Goal: Communication & Community: Answer question/provide support

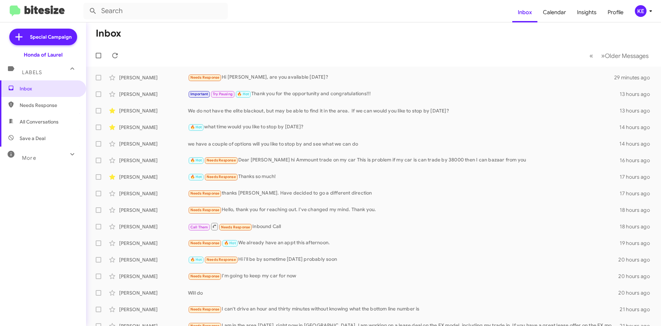
click at [58, 120] on span "All Conversations" at bounding box center [39, 121] width 39 height 7
type input "in:all-conversations"
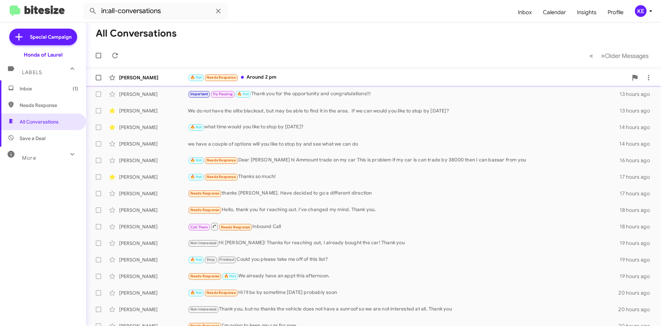
click at [157, 77] on div "[PERSON_NAME]" at bounding box center [153, 77] width 69 height 7
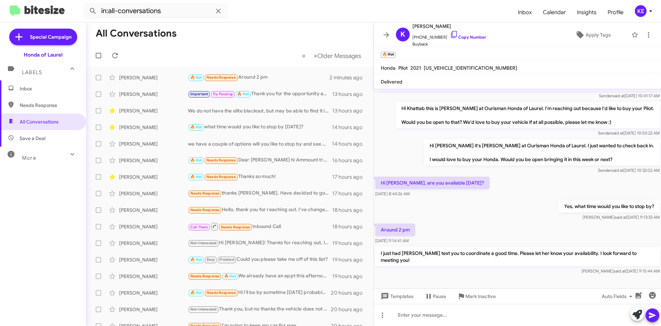
scroll to position [142, 0]
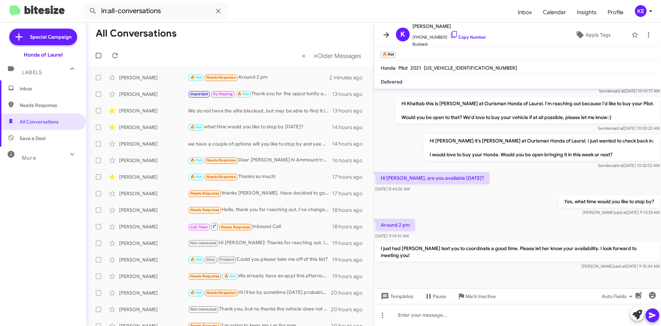
click at [389, 37] on icon at bounding box center [386, 35] width 8 height 8
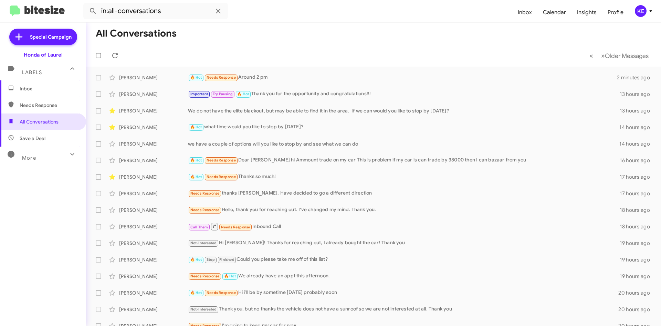
click at [22, 94] on span "Inbox" at bounding box center [43, 88] width 86 height 17
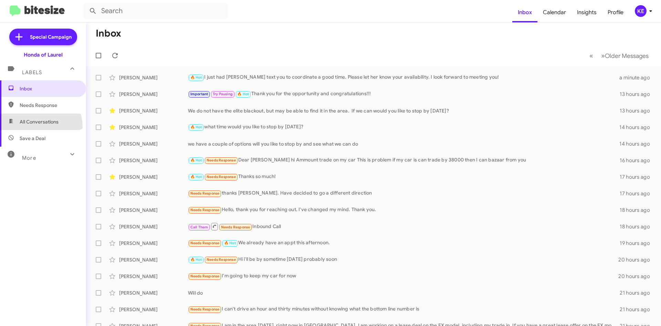
click at [34, 126] on span "All Conversations" at bounding box center [43, 121] width 86 height 17
type input "in:all-conversations"
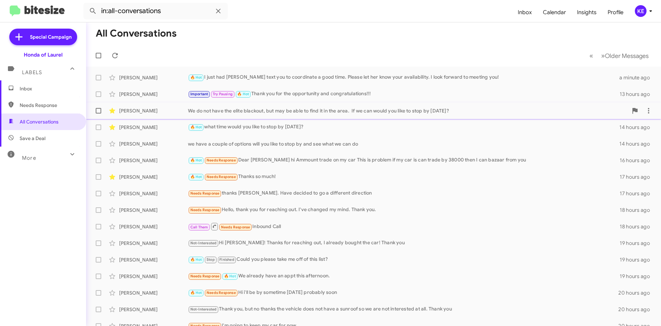
click at [134, 110] on div "[PERSON_NAME]" at bounding box center [153, 110] width 69 height 7
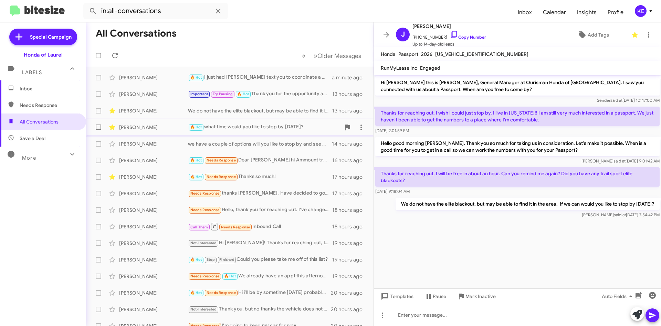
click at [127, 127] on div "[PERSON_NAME]" at bounding box center [153, 127] width 69 height 7
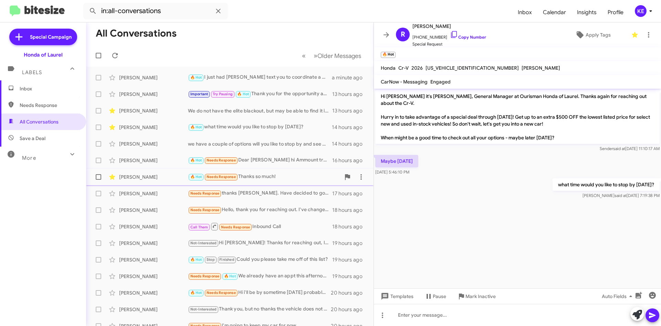
click at [137, 174] on div "[PERSON_NAME]" at bounding box center [153, 176] width 69 height 7
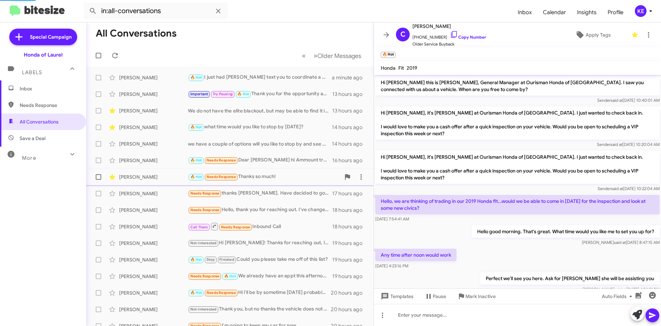
scroll to position [43, 0]
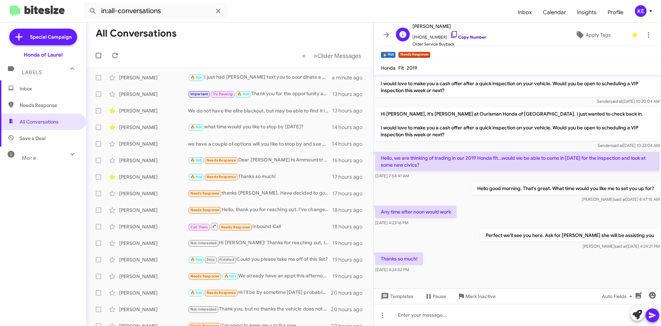
click at [450, 34] on icon at bounding box center [454, 34] width 8 height 8
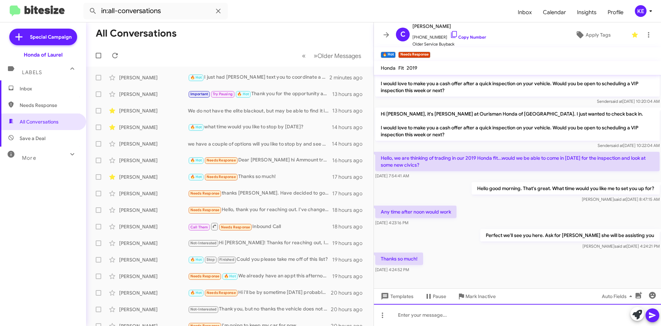
click at [430, 315] on div at bounding box center [517, 315] width 287 height 22
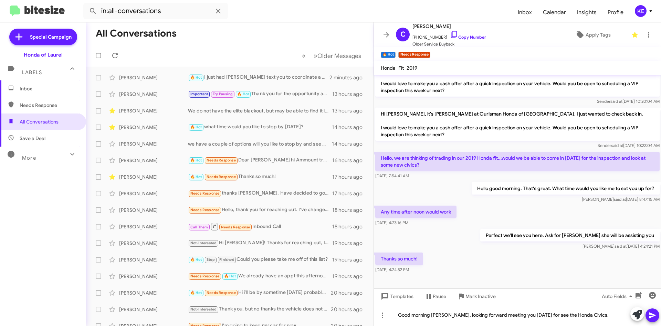
click at [651, 317] on icon at bounding box center [652, 315] width 7 height 6
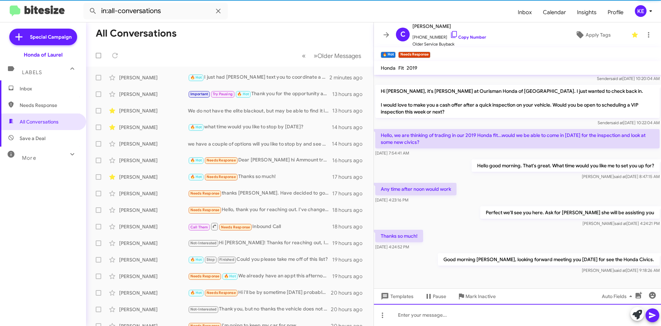
scroll to position [68, 0]
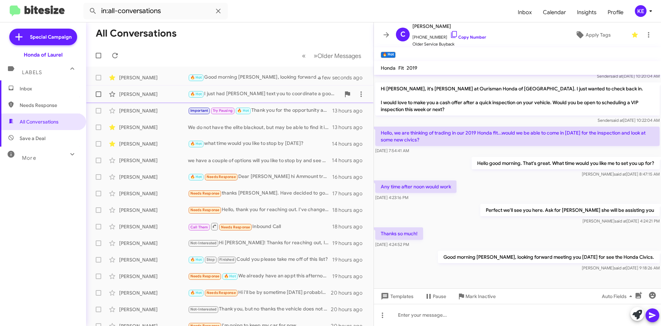
click at [133, 95] on div "[PERSON_NAME]" at bounding box center [153, 94] width 69 height 7
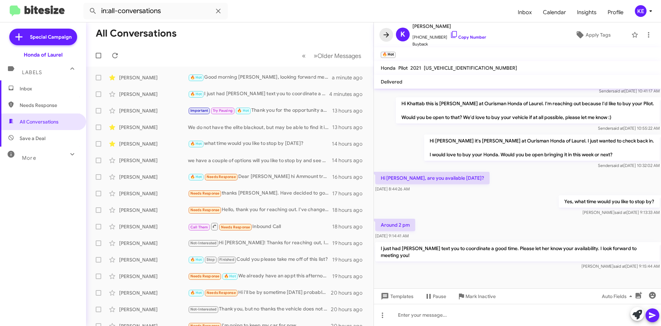
click at [389, 34] on icon at bounding box center [387, 34] width 6 height 5
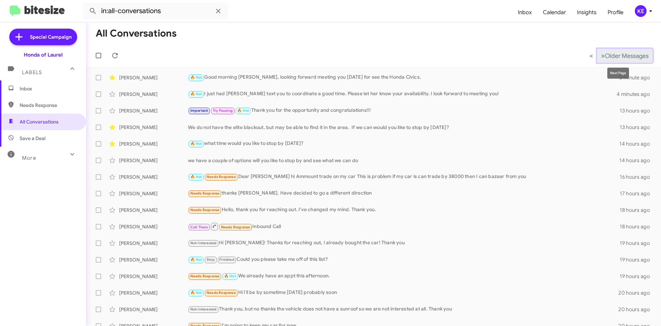
click at [614, 57] on span "Older Messages" at bounding box center [627, 56] width 44 height 8
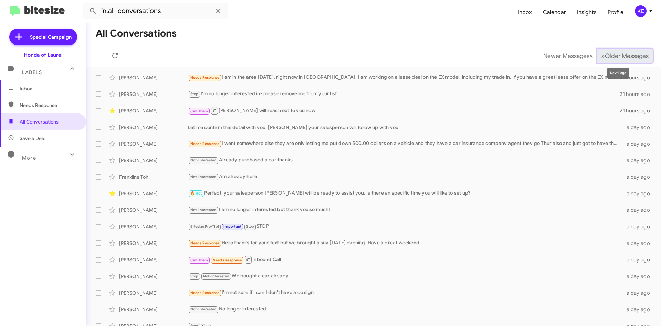
click at [605, 53] on span "Older Messages" at bounding box center [627, 56] width 44 height 8
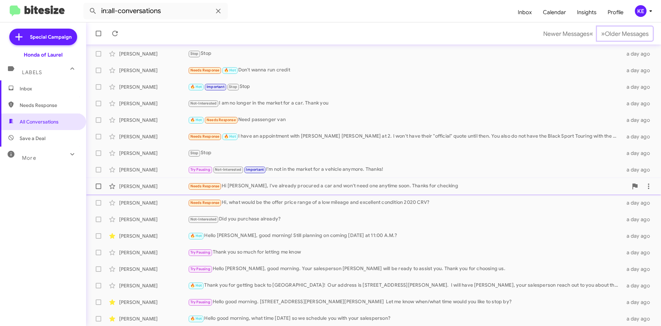
scroll to position [74, 0]
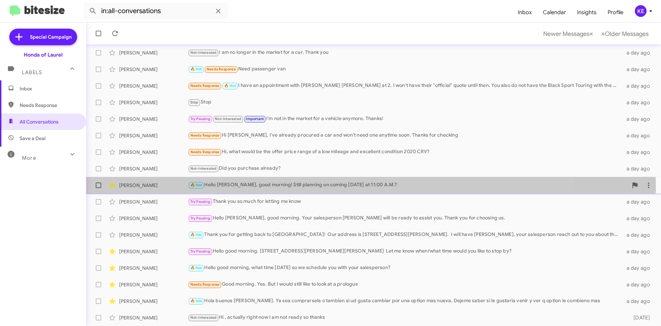
click at [134, 188] on div "[PERSON_NAME]" at bounding box center [153, 185] width 69 height 7
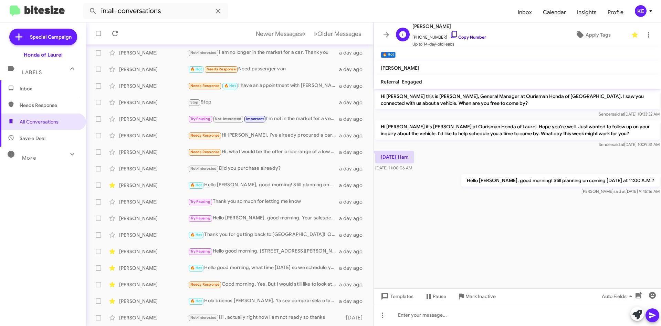
click at [450, 36] on icon at bounding box center [454, 34] width 8 height 8
click at [126, 252] on div "[PERSON_NAME]" at bounding box center [153, 251] width 69 height 7
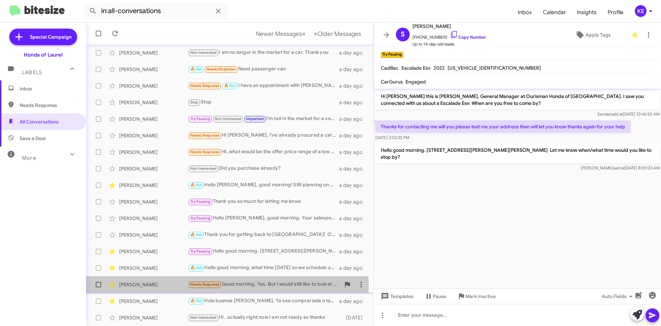
click at [148, 287] on div "[PERSON_NAME]" at bounding box center [153, 284] width 69 height 7
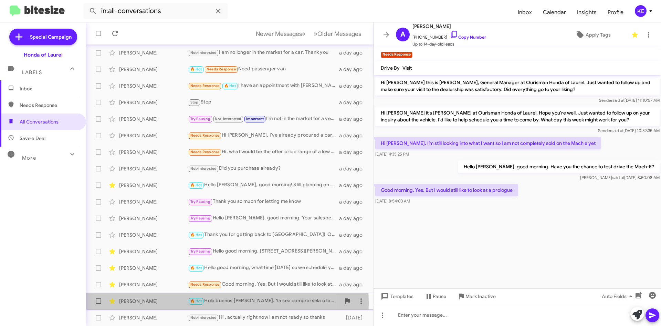
drag, startPoint x: 134, startPoint y: 303, endPoint x: 139, endPoint y: 301, distance: 5.0
click at [134, 303] on div "[PERSON_NAME]" at bounding box center [153, 300] width 69 height 7
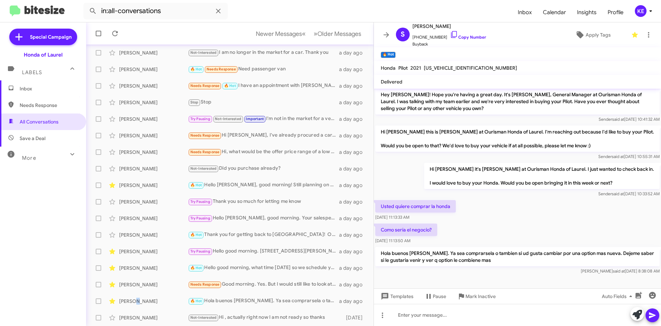
scroll to position [155, 0]
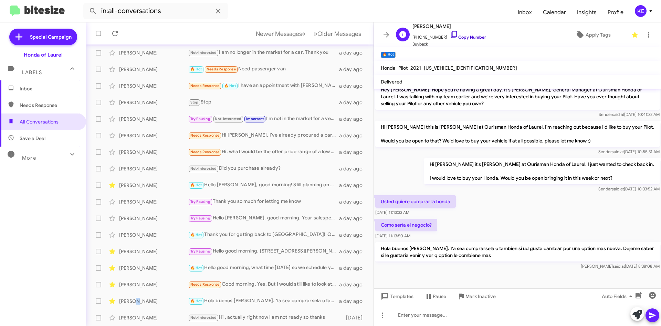
click at [450, 32] on icon at bounding box center [454, 34] width 8 height 8
drag, startPoint x: 388, startPoint y: 35, endPoint x: 394, endPoint y: 38, distance: 6.7
click at [392, 36] on span at bounding box center [387, 35] width 14 height 8
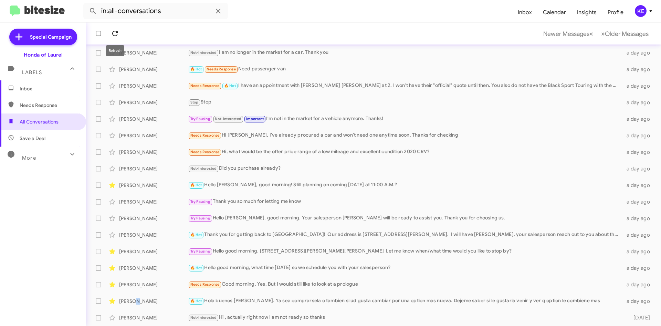
click at [117, 33] on icon at bounding box center [115, 34] width 6 height 6
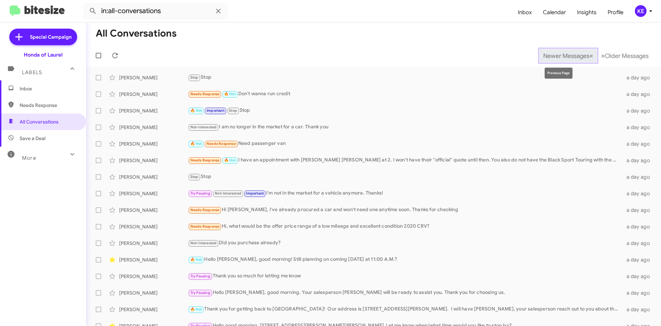
click at [544, 52] on span "Newer Messages" at bounding box center [567, 56] width 46 height 8
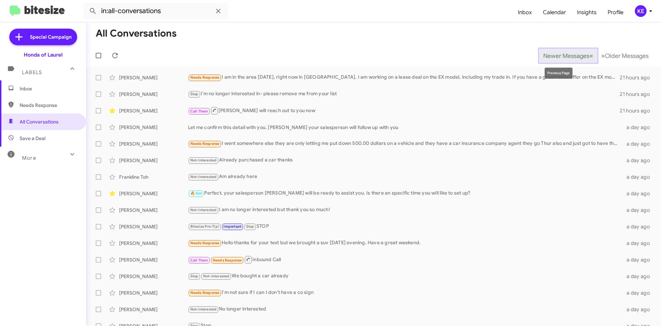
click at [552, 56] on span "Newer Messages" at bounding box center [567, 56] width 46 height 8
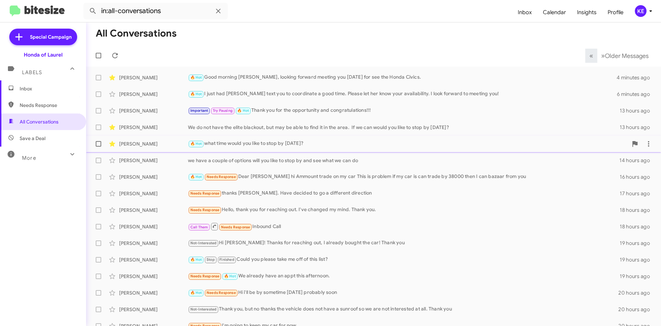
click at [134, 142] on div "[PERSON_NAME]" at bounding box center [153, 143] width 69 height 7
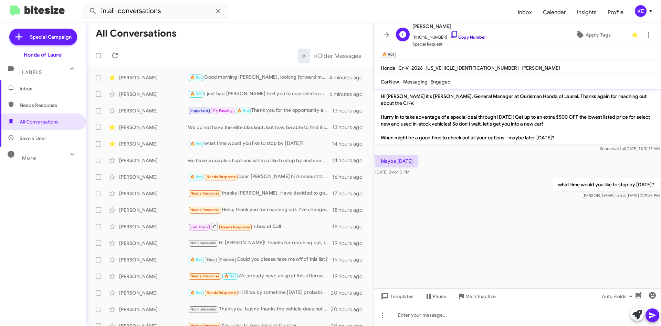
click at [450, 32] on icon at bounding box center [454, 34] width 8 height 8
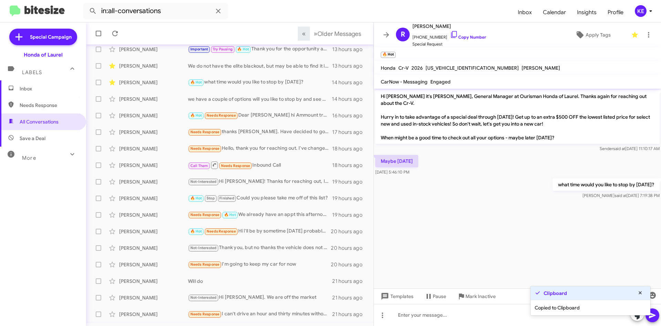
scroll to position [74, 0]
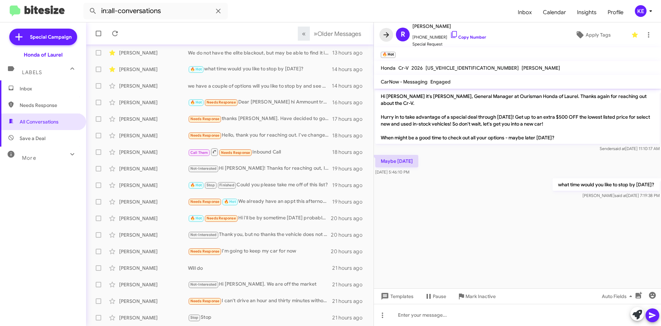
click at [386, 35] on icon at bounding box center [387, 34] width 6 height 5
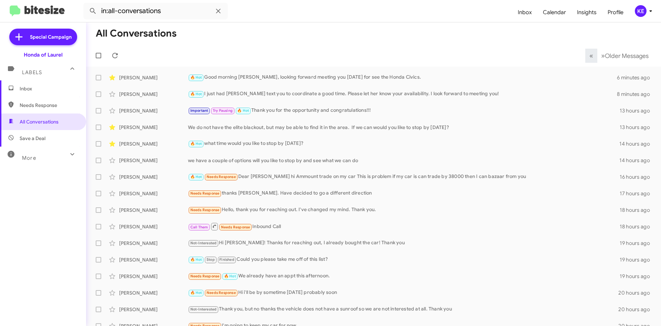
click at [29, 86] on span "Inbox" at bounding box center [49, 88] width 59 height 7
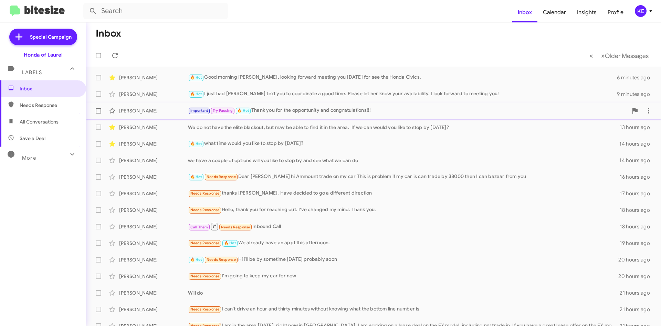
click at [336, 109] on div "Important Try Pausing 🔥 Hot Thank you for the opportunity and congratulations!!!" at bounding box center [408, 110] width 440 height 8
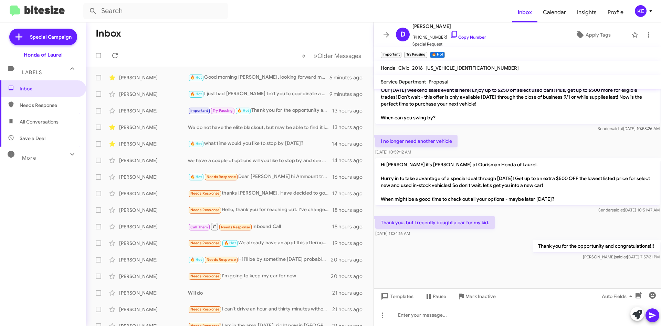
scroll to position [496, 0]
click at [133, 162] on div "[PERSON_NAME]" at bounding box center [153, 160] width 69 height 7
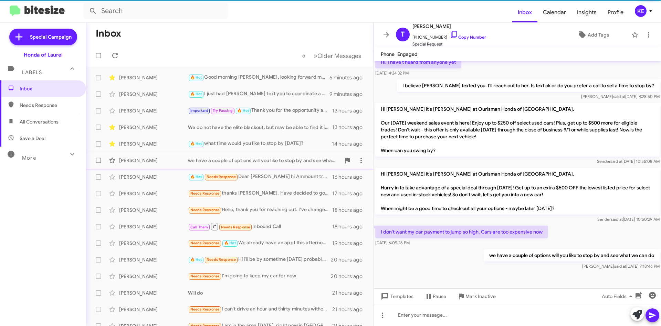
scroll to position [121, 0]
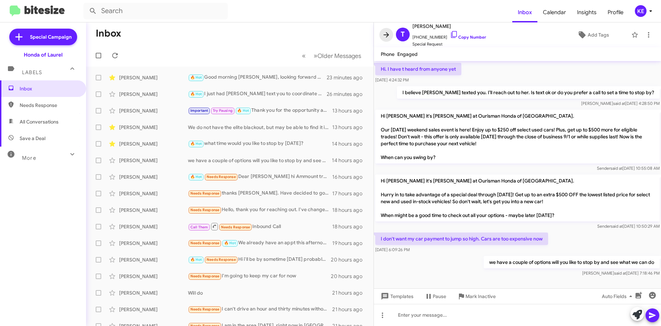
click at [388, 34] on icon at bounding box center [387, 34] width 6 height 5
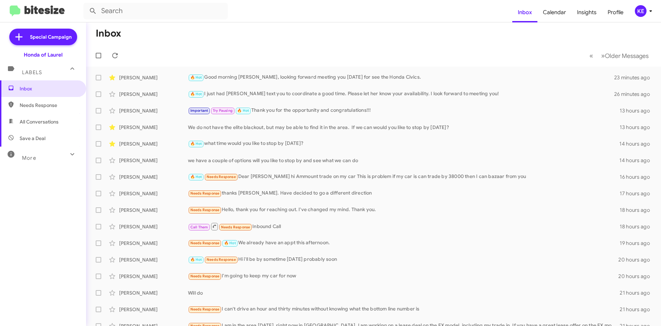
click at [44, 120] on span "All Conversations" at bounding box center [39, 121] width 39 height 7
type input "in:all-conversations"
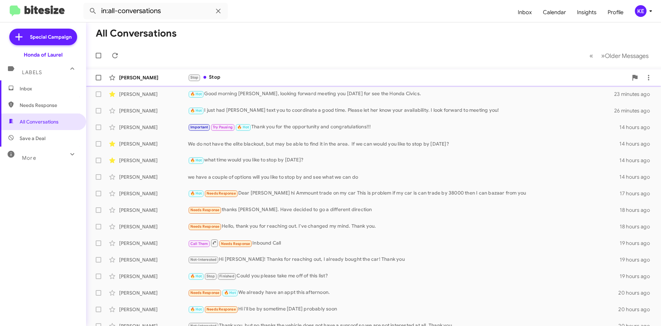
click at [139, 80] on div "[PERSON_NAME]" at bounding box center [153, 77] width 69 height 7
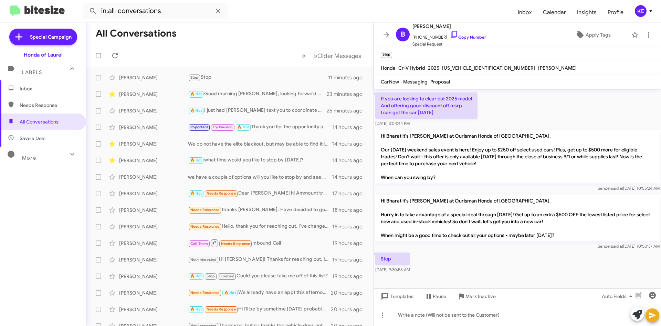
scroll to position [412, 0]
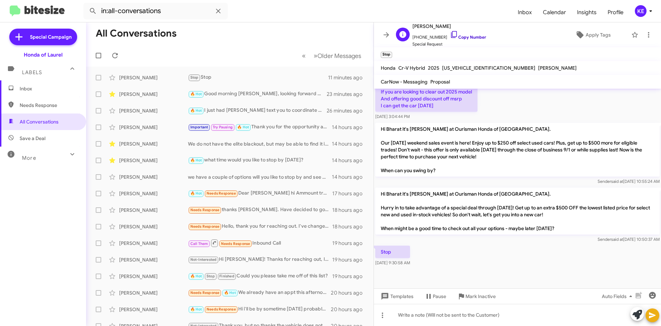
click at [450, 33] on icon at bounding box center [454, 34] width 8 height 8
drag, startPoint x: 388, startPoint y: 35, endPoint x: 383, endPoint y: 33, distance: 4.8
click at [387, 37] on icon at bounding box center [387, 34] width 6 height 5
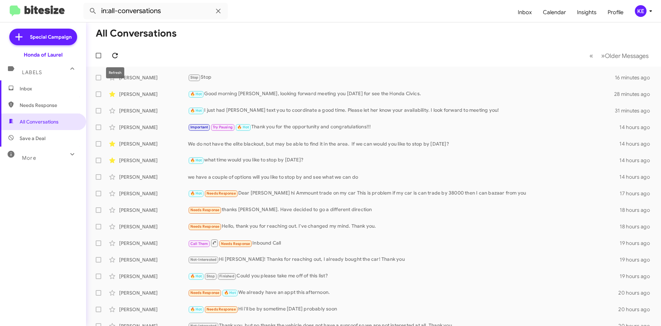
click at [112, 54] on icon at bounding box center [115, 55] width 8 height 8
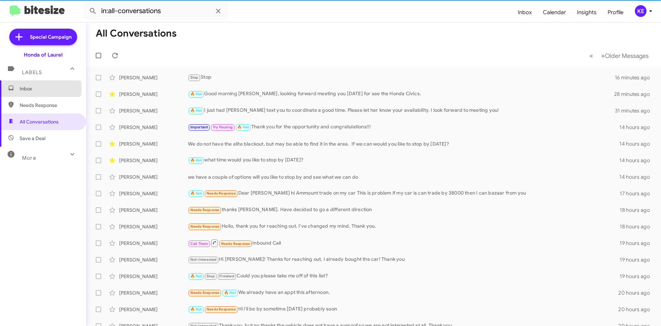
click at [32, 88] on span "Inbox" at bounding box center [49, 88] width 59 height 7
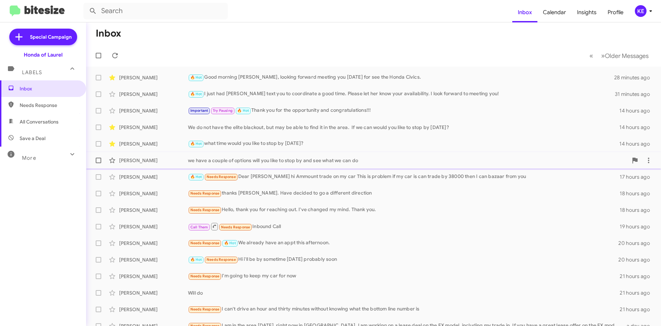
click at [127, 160] on div "[PERSON_NAME]" at bounding box center [153, 160] width 69 height 7
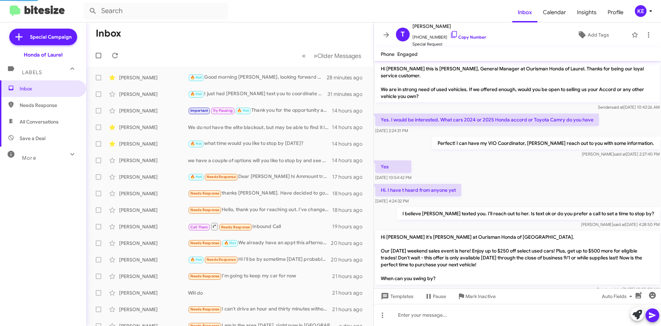
scroll to position [121, 0]
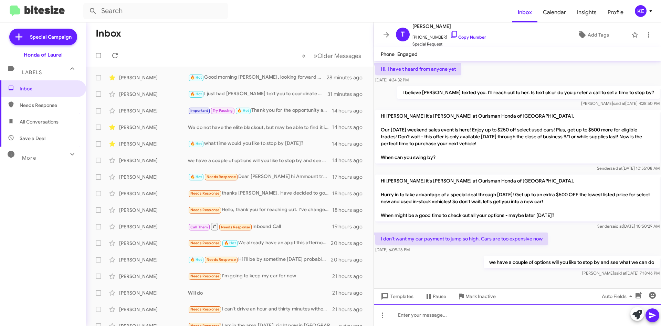
click at [399, 315] on div at bounding box center [517, 315] width 287 height 22
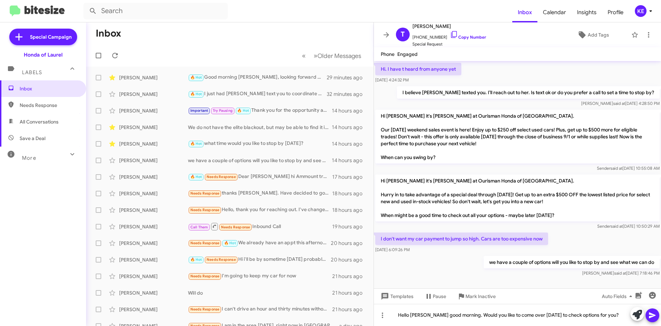
click at [651, 319] on span at bounding box center [653, 315] width 8 height 14
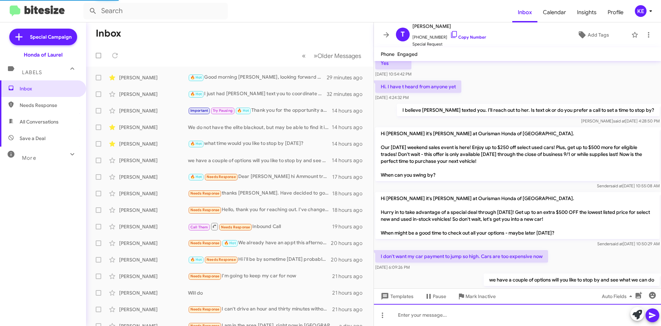
scroll to position [146, 0]
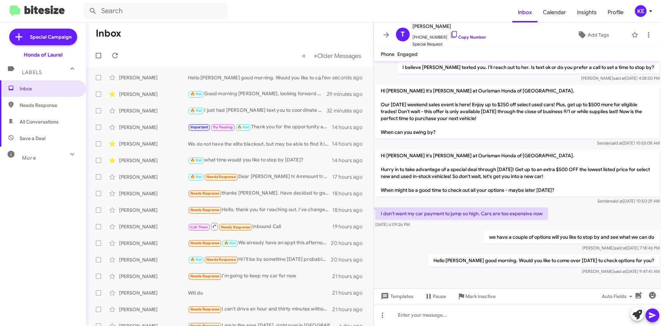
drag, startPoint x: 385, startPoint y: 37, endPoint x: 385, endPoint y: 47, distance: 9.7
click at [385, 37] on icon at bounding box center [386, 35] width 8 height 8
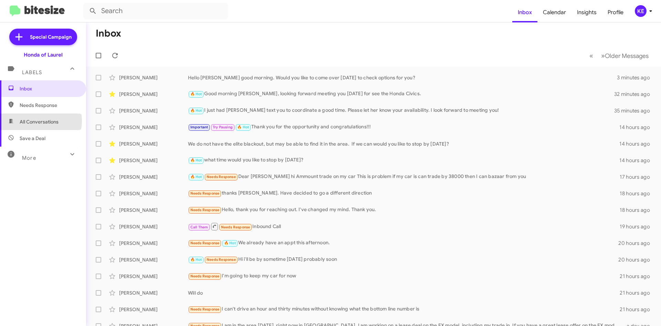
drag, startPoint x: 34, startPoint y: 121, endPoint x: 38, endPoint y: 113, distance: 8.2
click at [34, 121] on span "All Conversations" at bounding box center [39, 121] width 39 height 7
type input "in:all-conversations"
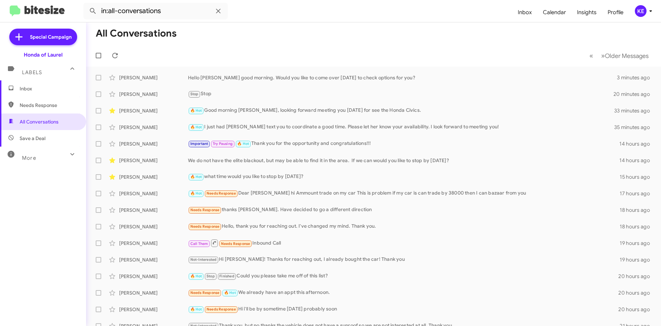
click at [43, 90] on span "Inbox" at bounding box center [49, 88] width 59 height 7
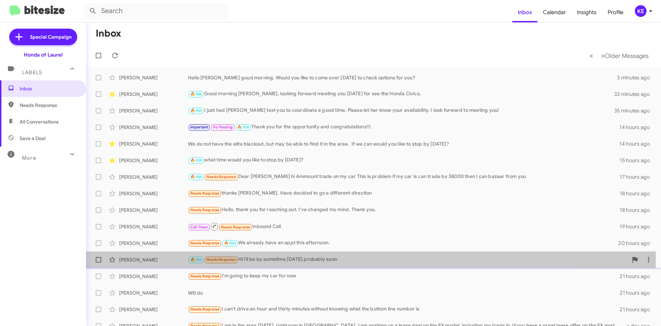
click at [134, 259] on div "[PERSON_NAME]" at bounding box center [153, 259] width 69 height 7
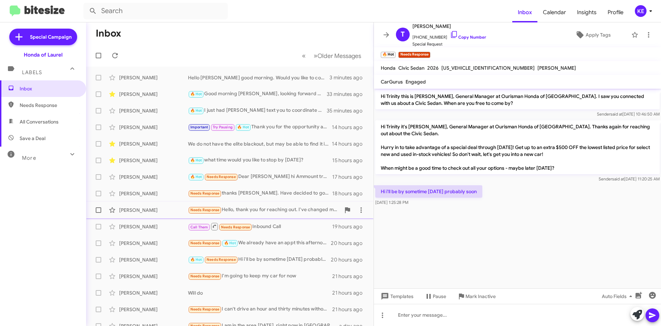
click at [142, 210] on div "[PERSON_NAME]" at bounding box center [153, 209] width 69 height 7
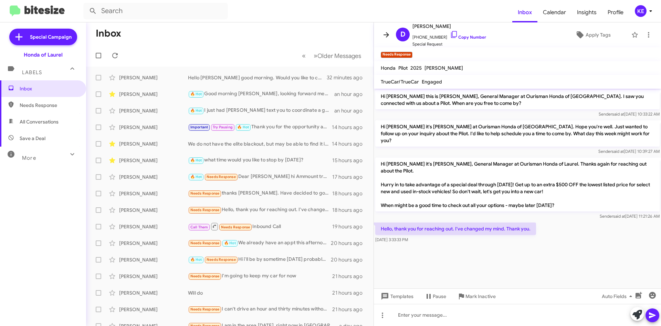
click at [389, 38] on icon at bounding box center [386, 35] width 8 height 8
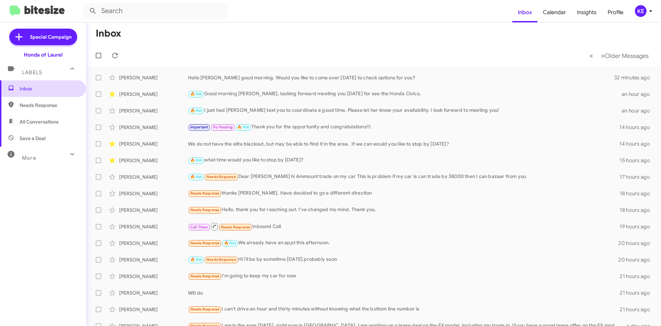
click at [35, 93] on span "Inbox" at bounding box center [43, 88] width 86 height 17
drag, startPoint x: 34, startPoint y: 123, endPoint x: 39, endPoint y: 127, distance: 6.1
click at [35, 122] on span "All Conversations" at bounding box center [39, 121] width 39 height 7
type input "in:all-conversations"
